Goal: Complete application form: Complete application form

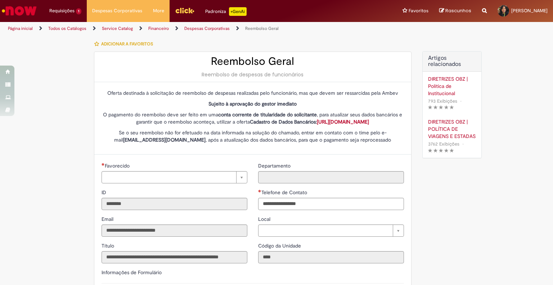
type input "**********"
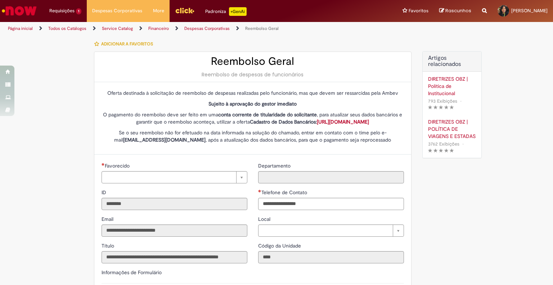
type input "**********"
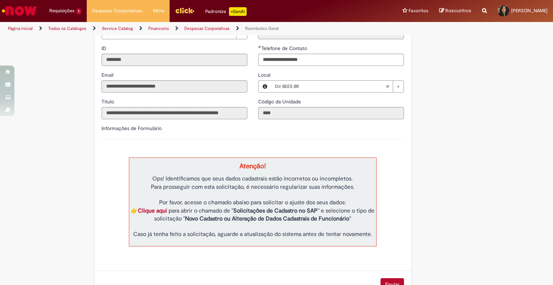
scroll to position [171, 0]
